Goal: Task Accomplishment & Management: Complete application form

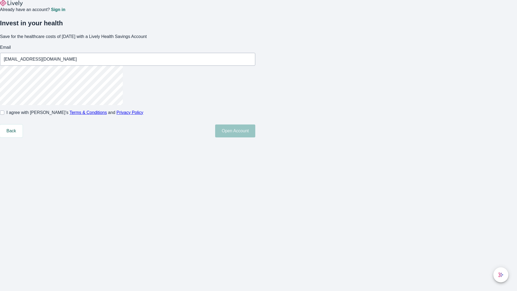
click at [4, 115] on input "I agree with Lively’s Terms & Conditions and Privacy Policy" at bounding box center [2, 112] width 4 height 4
checkbox input "true"
click at [255, 137] on button "Open Account" at bounding box center [235, 130] width 40 height 13
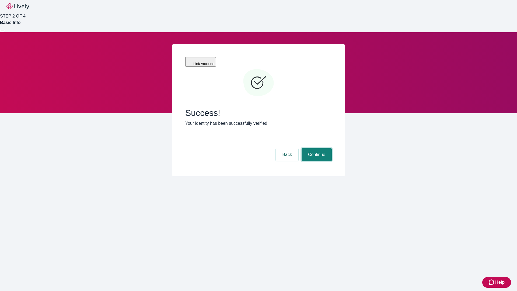
click at [316, 148] on button "Continue" at bounding box center [317, 154] width 30 height 13
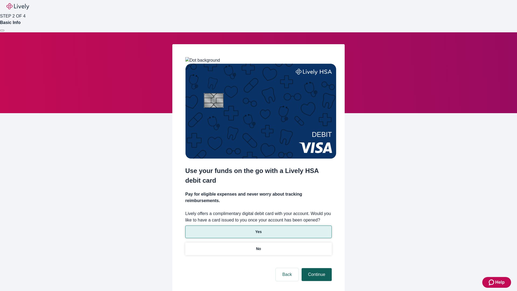
click at [258, 246] on p "No" at bounding box center [258, 249] width 5 height 6
click at [316, 268] on button "Continue" at bounding box center [317, 274] width 30 height 13
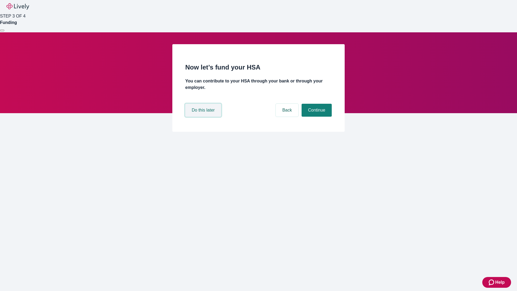
click at [204, 117] on button "Do this later" at bounding box center [203, 110] width 36 height 13
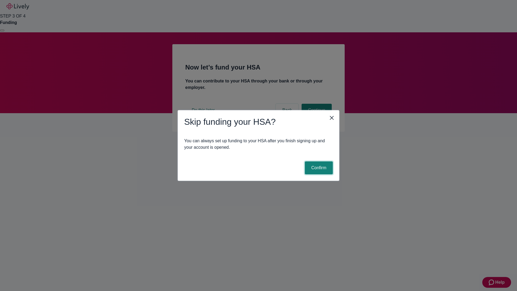
click at [318, 168] on button "Confirm" at bounding box center [319, 167] width 28 height 13
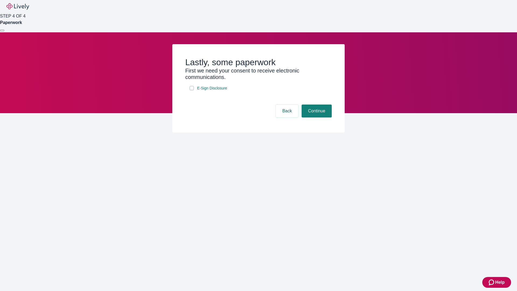
click at [192, 90] on input "E-Sign Disclosure" at bounding box center [192, 88] width 4 height 4
checkbox input "true"
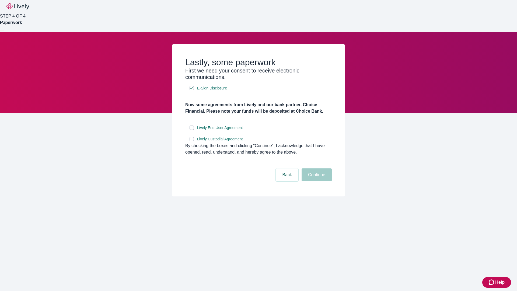
click at [192, 130] on input "Lively End User Agreement" at bounding box center [192, 128] width 4 height 4
checkbox input "true"
click at [192, 141] on input "Lively Custodial Agreement" at bounding box center [192, 139] width 4 height 4
checkbox input "true"
click at [316, 181] on button "Continue" at bounding box center [317, 174] width 30 height 13
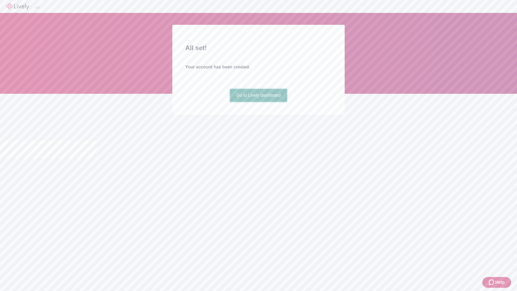
click at [258, 102] on link "Go to Lively dashboard" at bounding box center [258, 95] width 57 height 13
